Goal: Information Seeking & Learning: Learn about a topic

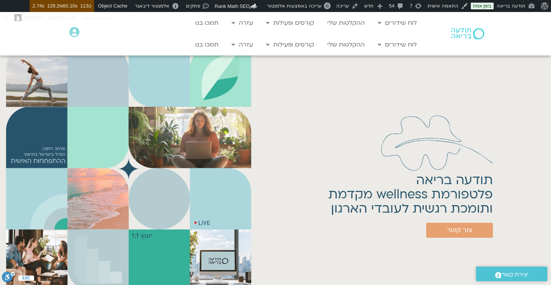
click at [341, 151] on div "תודעה בריאה פלטפורמת wellness מקדמת ותומכת רגשית לעובדי הארגון צור קשר" at bounding box center [400, 168] width 293 height 249
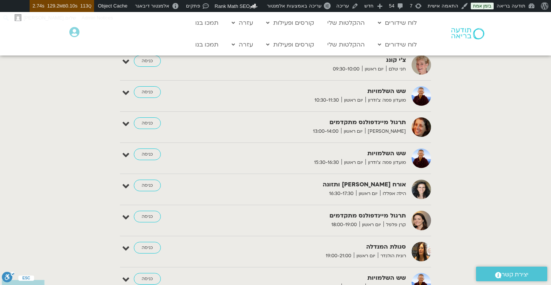
scroll to position [2017, 0]
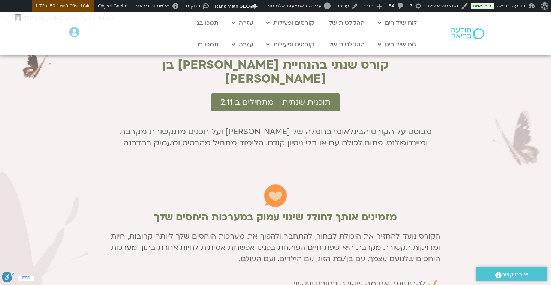
scroll to position [399, 0]
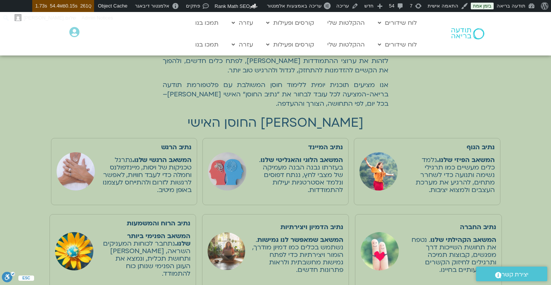
scroll to position [271, 0]
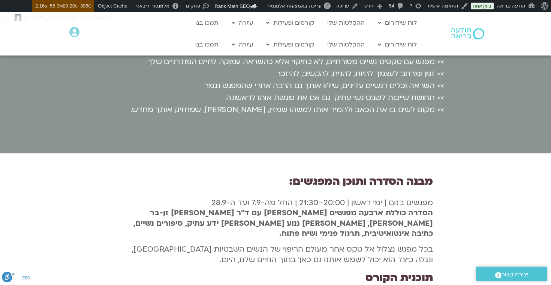
scroll to position [1326, -1]
